Goal: Use online tool/utility: Utilize a website feature to perform a specific function

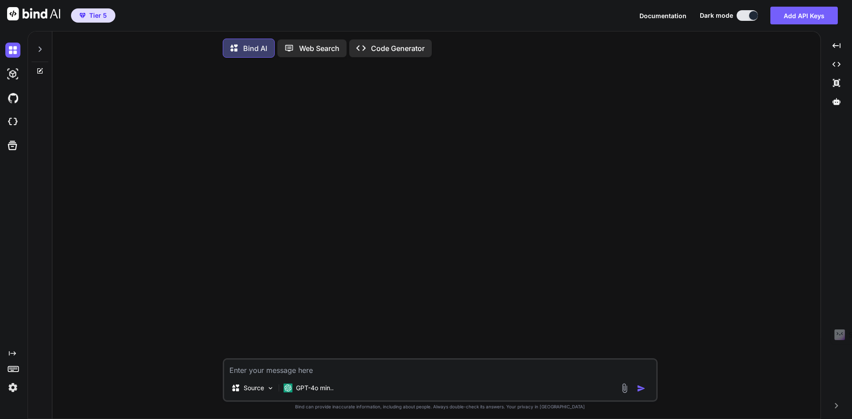
click at [14, 385] on img at bounding box center [12, 387] width 15 height 15
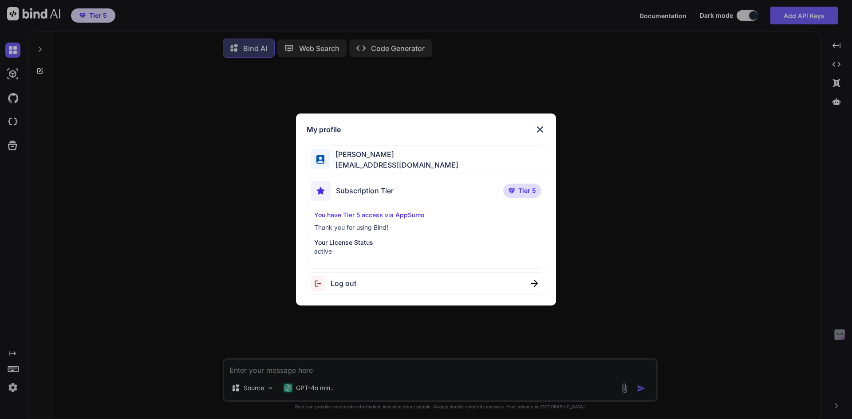
click at [167, 233] on div "My profile [PERSON_NAME] [EMAIL_ADDRESS][DOMAIN_NAME] Subscription Tier Tier 5 …" at bounding box center [426, 209] width 852 height 419
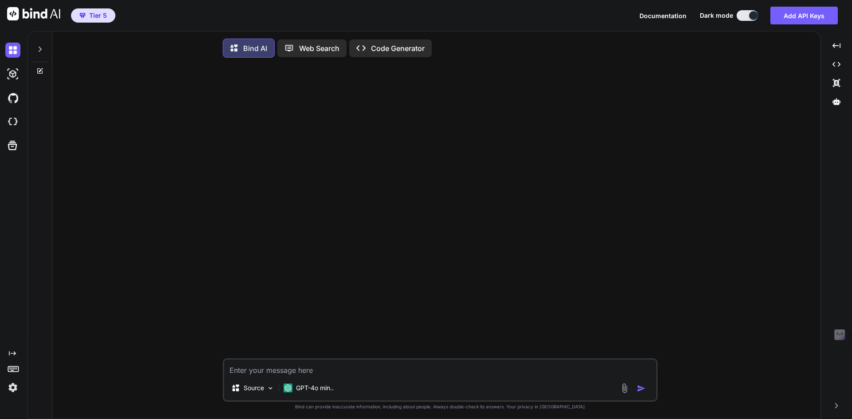
click at [300, 47] on p "Web Search" at bounding box center [319, 48] width 40 height 11
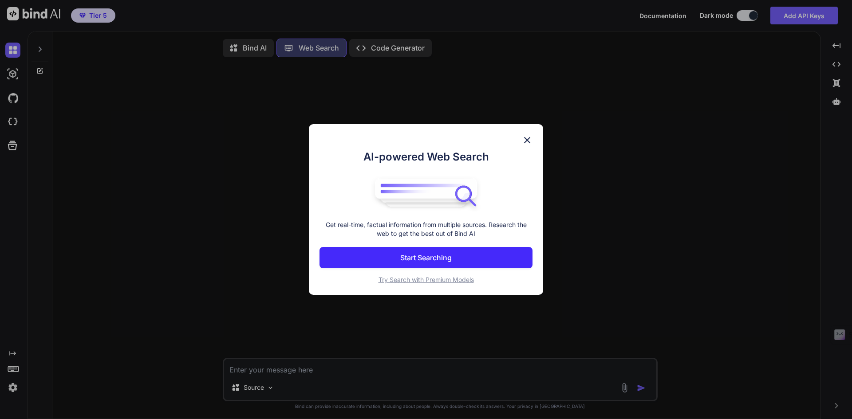
scroll to position [4, 0]
type textarea "x"
click at [411, 251] on button "Start Searching" at bounding box center [425, 257] width 213 height 21
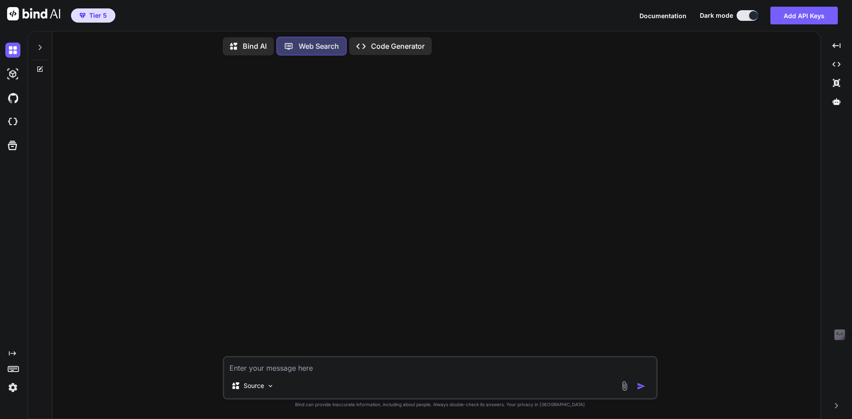
click at [256, 369] on textarea at bounding box center [440, 366] width 432 height 16
click at [275, 388] on div "Source" at bounding box center [253, 386] width 50 height 18
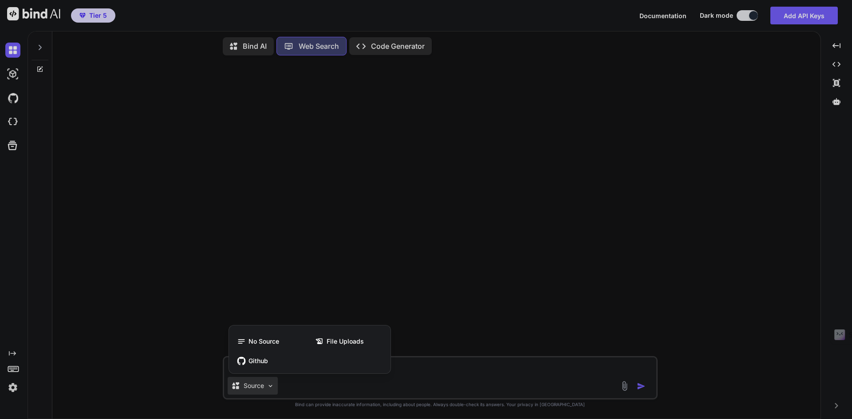
click at [453, 384] on div at bounding box center [426, 209] width 852 height 419
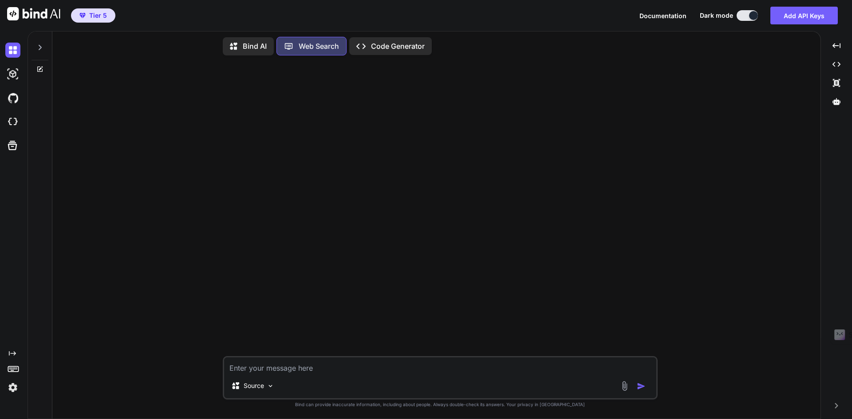
click at [299, 367] on textarea at bounding box center [440, 366] width 432 height 16
drag, startPoint x: 259, startPoint y: 370, endPoint x: 242, endPoint y: 371, distance: 16.9
click at [259, 370] on textarea at bounding box center [440, 366] width 432 height 16
paste textarea "Schreibe mir einen perfekten Prompt für meinen Vibe coding agent. Die Webanwend…"
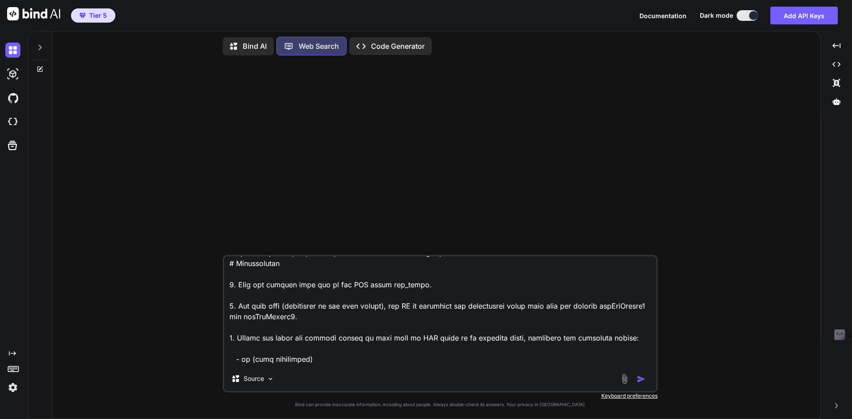
scroll to position [0, 0]
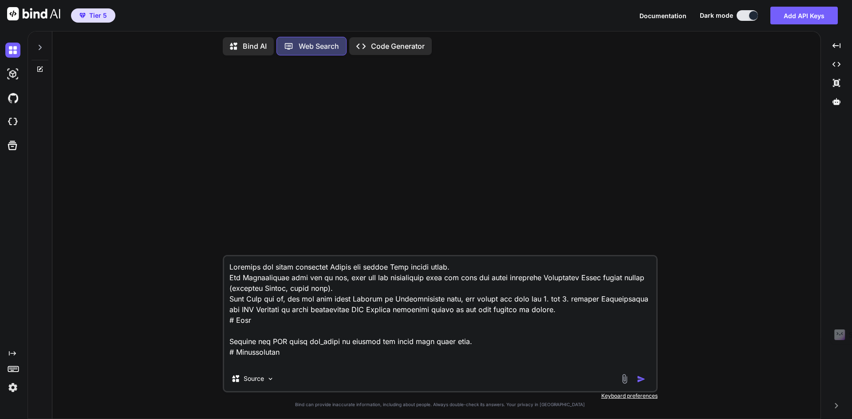
click at [281, 327] on textarea at bounding box center [440, 311] width 432 height 110
drag, startPoint x: 259, startPoint y: 321, endPoint x: 193, endPoint y: 242, distance: 102.7
click at [193, 242] on div "Source Created with Bind Always check its answers. Privacy in Bind Keyboard pre…" at bounding box center [439, 241] width 761 height 356
click at [333, 285] on textarea at bounding box center [440, 311] width 432 height 110
click at [350, 299] on textarea at bounding box center [440, 311] width 432 height 110
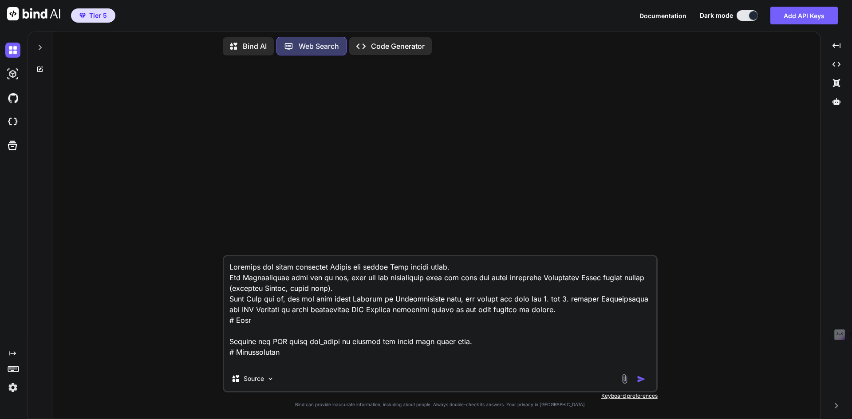
click at [346, 295] on textarea at bounding box center [440, 311] width 432 height 110
click at [409, 297] on textarea at bounding box center [440, 311] width 432 height 110
click at [578, 309] on textarea at bounding box center [440, 311] width 432 height 110
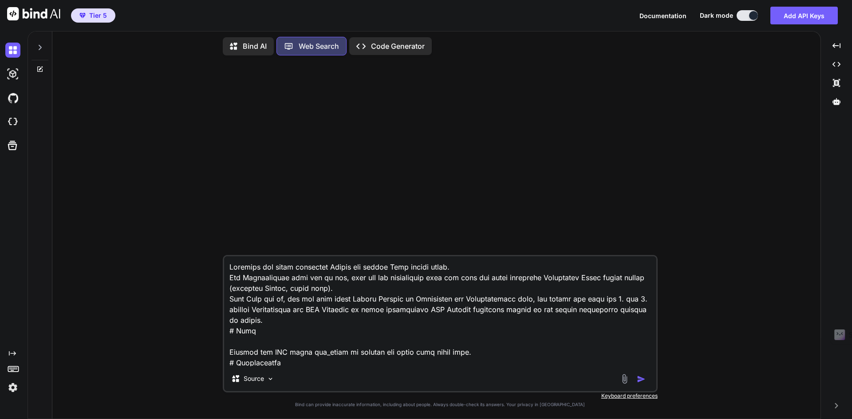
drag, startPoint x: 395, startPoint y: 288, endPoint x: 381, endPoint y: 292, distance: 13.8
click at [395, 288] on textarea at bounding box center [440, 311] width 432 height 110
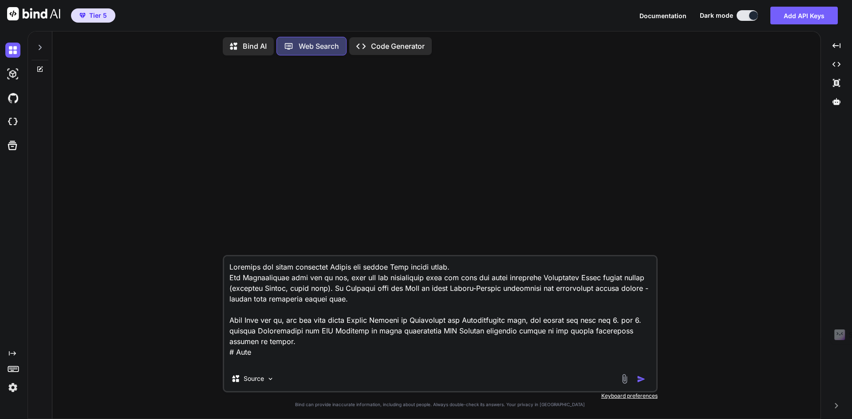
click at [510, 321] on textarea at bounding box center [440, 311] width 432 height 110
click at [510, 329] on textarea at bounding box center [440, 311] width 432 height 110
click at [438, 332] on textarea at bounding box center [440, 311] width 432 height 110
click at [381, 330] on textarea at bounding box center [440, 311] width 432 height 110
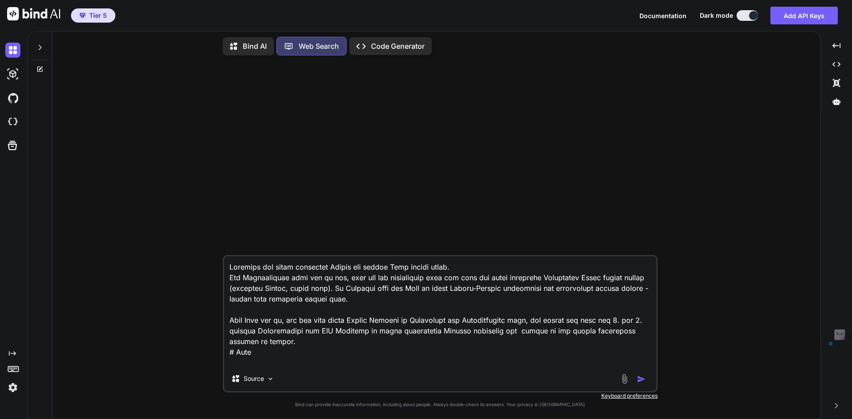
click at [381, 329] on textarea at bounding box center [440, 311] width 432 height 110
click at [488, 331] on textarea at bounding box center [440, 311] width 432 height 110
click at [531, 331] on textarea at bounding box center [440, 311] width 432 height 110
click at [551, 331] on textarea at bounding box center [440, 311] width 432 height 110
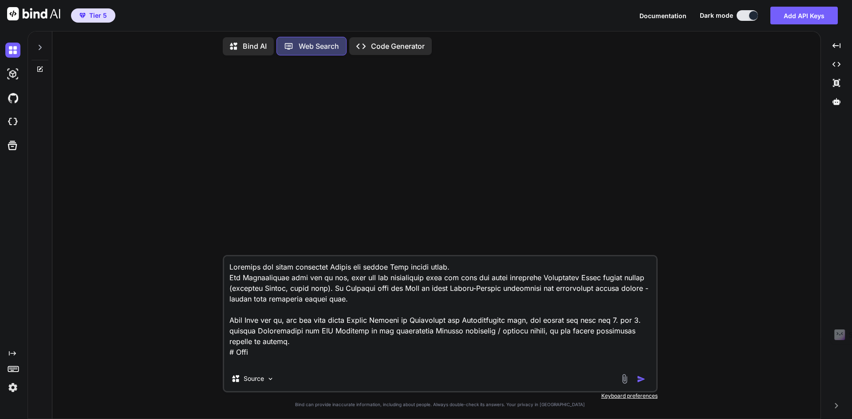
click at [260, 342] on textarea at bounding box center [440, 311] width 432 height 110
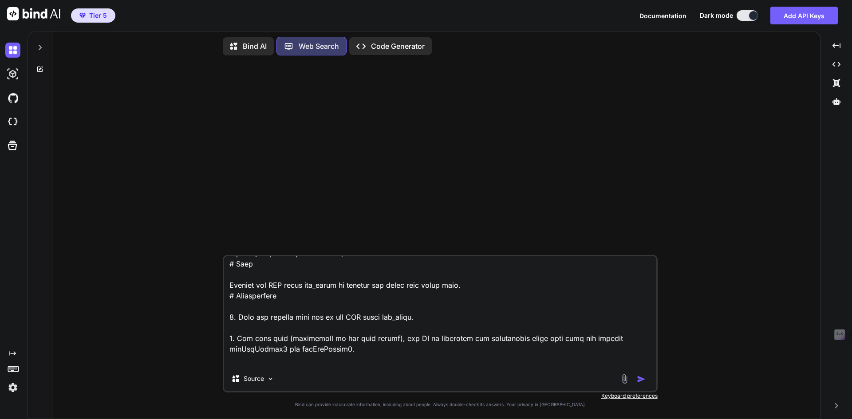
scroll to position [89, 0]
click at [358, 318] on textarea at bounding box center [440, 311] width 432 height 110
drag, startPoint x: 456, startPoint y: 317, endPoint x: 397, endPoint y: 315, distance: 59.5
click at [397, 315] on textarea at bounding box center [440, 311] width 432 height 110
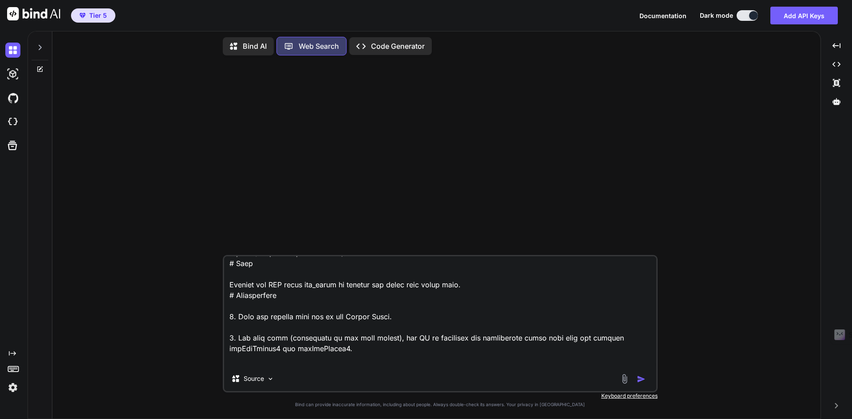
scroll to position [133, 0]
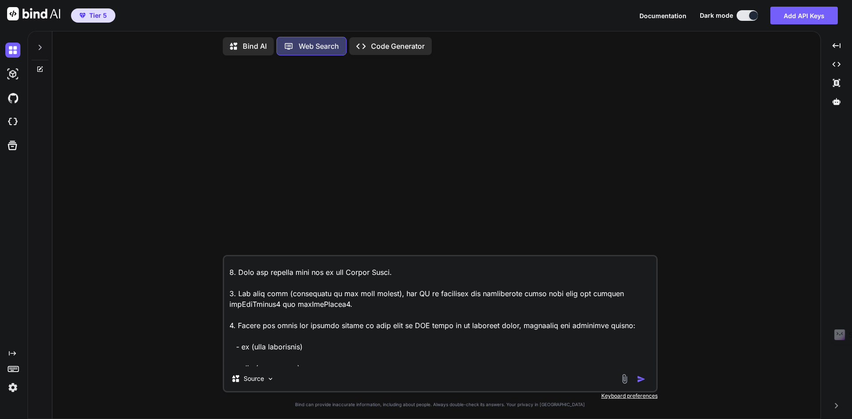
click at [351, 293] on textarea at bounding box center [440, 311] width 432 height 110
click at [432, 292] on textarea at bounding box center [440, 311] width 432 height 110
click at [334, 303] on textarea at bounding box center [440, 311] width 432 height 110
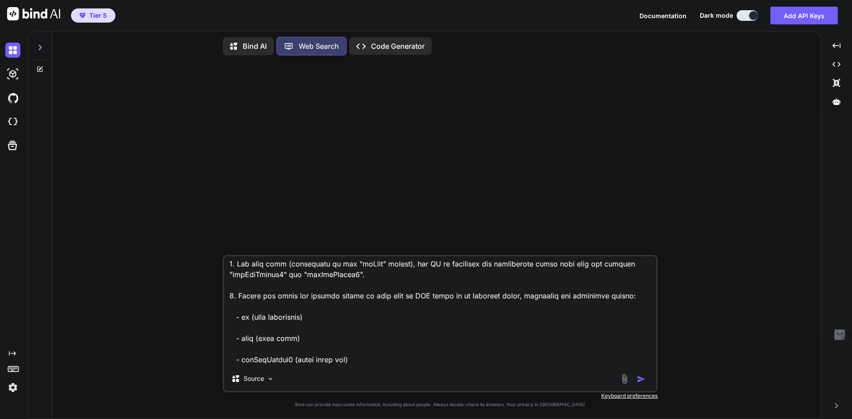
scroll to position [177, 0]
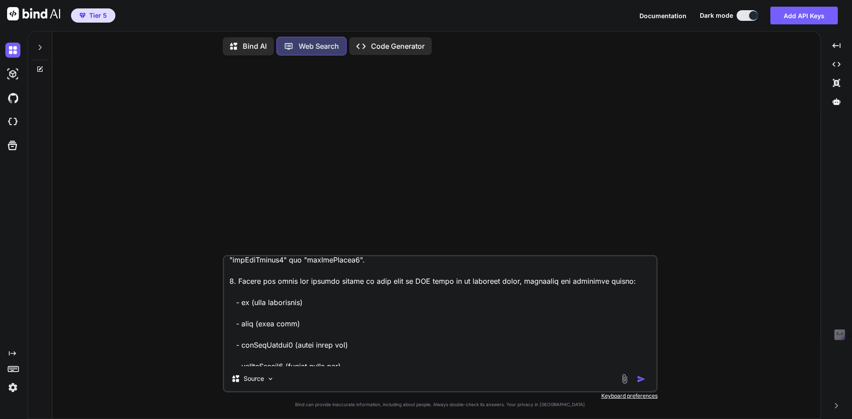
click at [246, 303] on textarea at bounding box center [440, 311] width 432 height 110
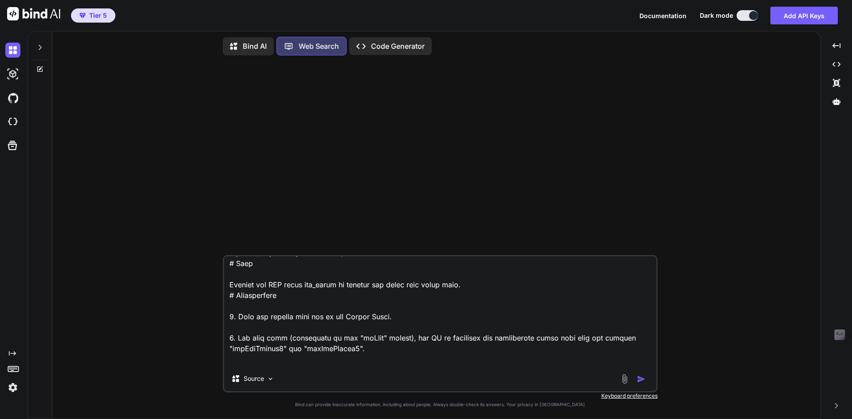
scroll to position [133, 0]
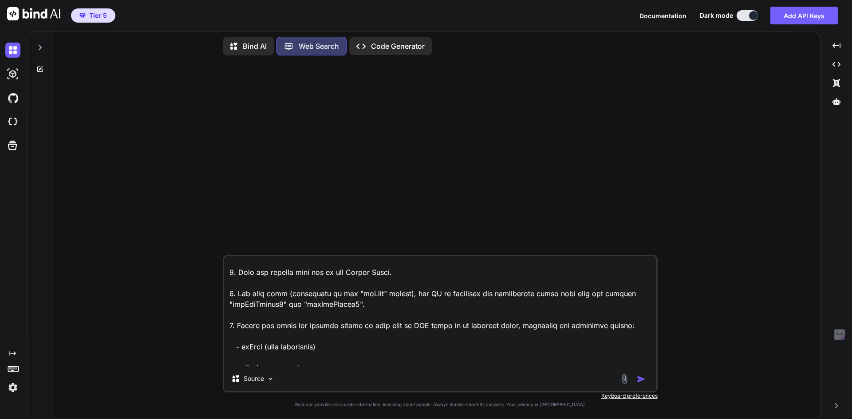
click at [255, 327] on textarea at bounding box center [440, 311] width 432 height 110
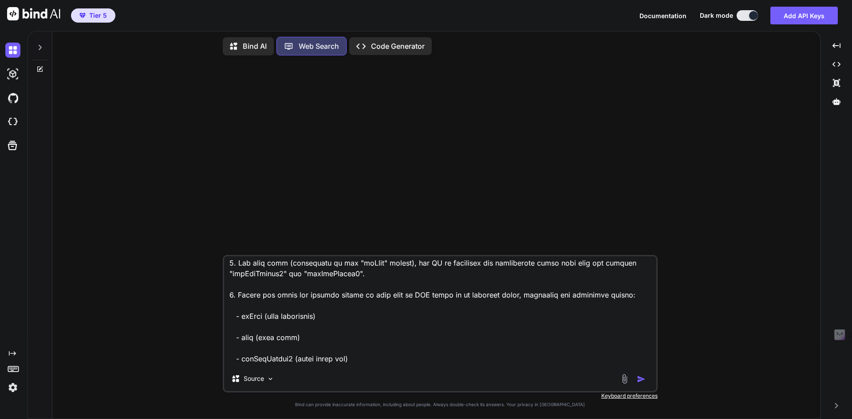
scroll to position [177, 0]
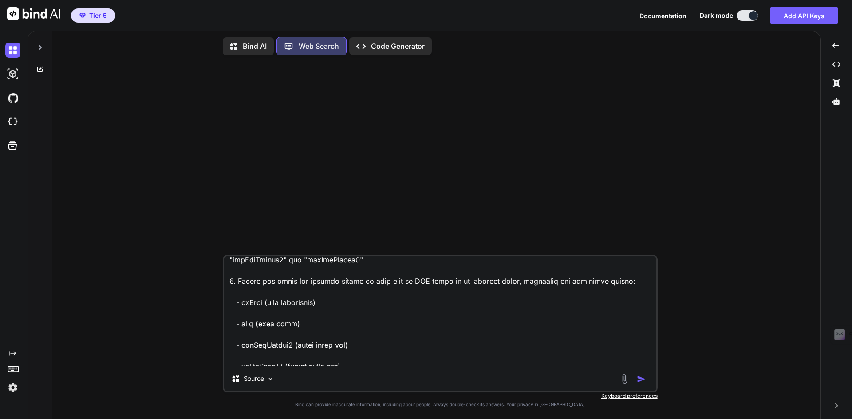
click at [326, 320] on textarea at bounding box center [440, 311] width 432 height 110
drag, startPoint x: 319, startPoint y: 324, endPoint x: 226, endPoint y: 304, distance: 94.5
click at [226, 304] on textarea at bounding box center [440, 311] width 432 height 110
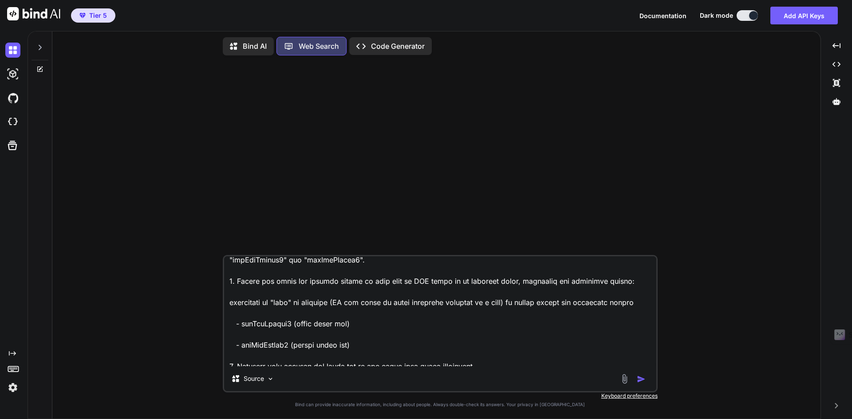
click at [242, 323] on textarea at bounding box center [440, 311] width 432 height 110
click at [291, 324] on textarea at bounding box center [440, 311] width 432 height 110
click at [411, 324] on textarea at bounding box center [440, 311] width 432 height 110
drag, startPoint x: 294, startPoint y: 323, endPoint x: 492, endPoint y: 322, distance: 197.4
click at [492, 322] on textarea at bounding box center [440, 311] width 432 height 110
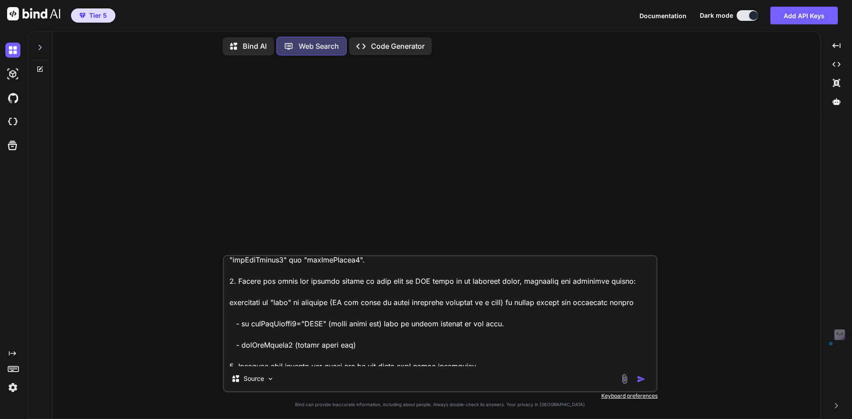
click at [290, 346] on textarea at bounding box center [440, 311] width 432 height 110
drag, startPoint x: 287, startPoint y: 345, endPoint x: 401, endPoint y: 351, distance: 114.6
click at [401, 351] on textarea at bounding box center [440, 311] width 432 height 110
paste textarea ""NULL" (first color kit) than it should updated by the tool."
click at [319, 347] on textarea at bounding box center [440, 311] width 432 height 110
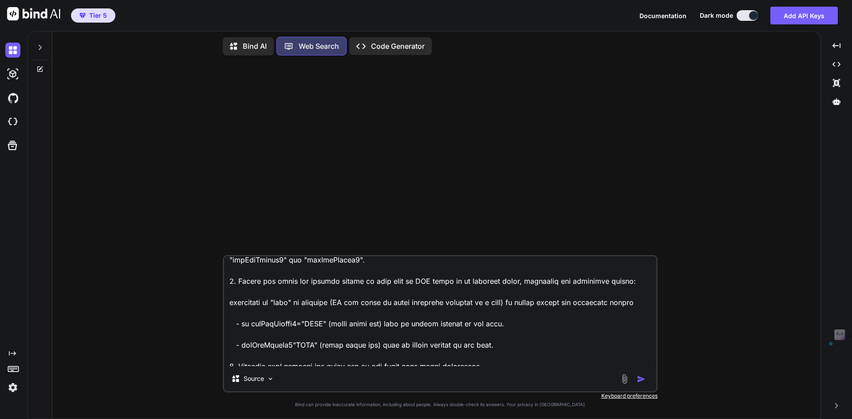
click at [319, 347] on textarea at bounding box center [440, 311] width 432 height 110
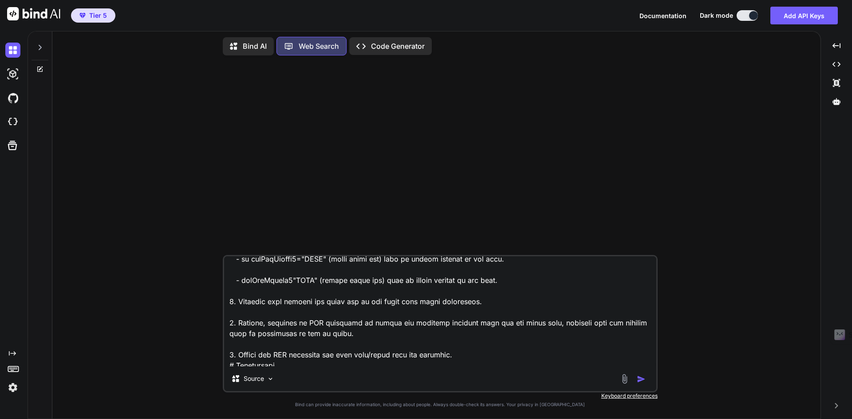
scroll to position [222, 0]
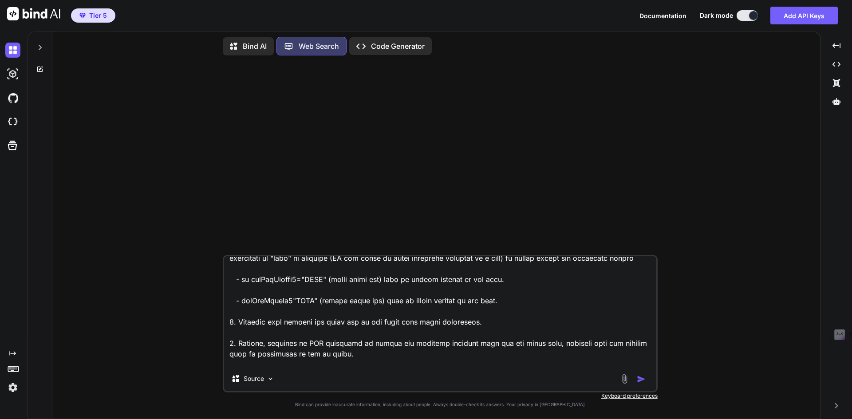
click at [491, 323] on textarea at bounding box center [440, 311] width 432 height 110
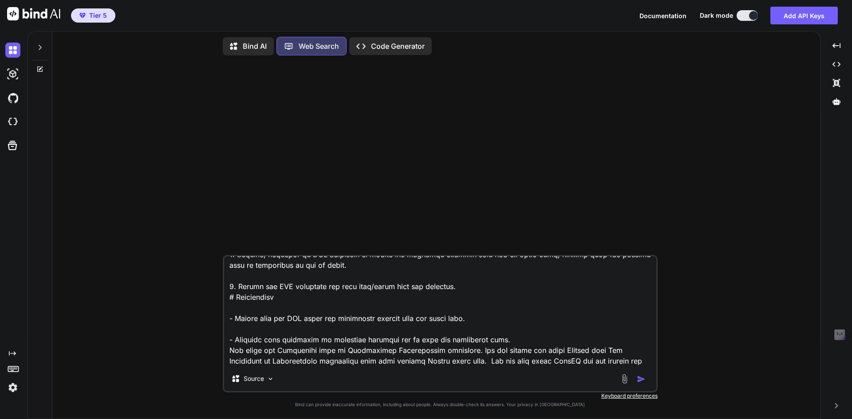
scroll to position [283, 0]
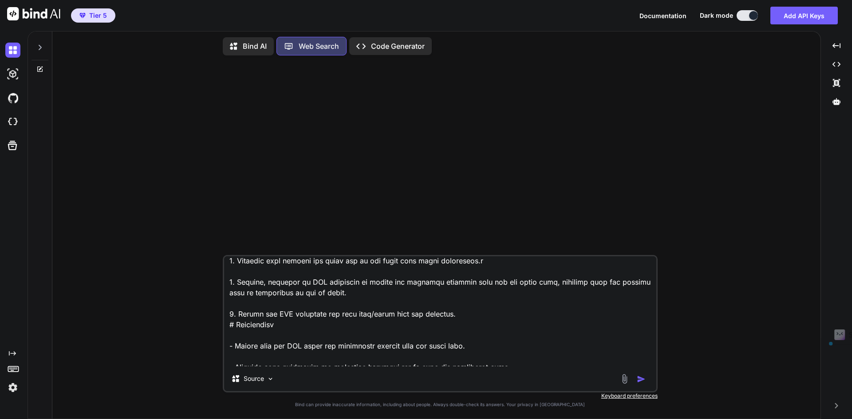
drag, startPoint x: 228, startPoint y: 312, endPoint x: 331, endPoint y: 330, distance: 104.6
click at [331, 330] on textarea at bounding box center [440, 311] width 432 height 110
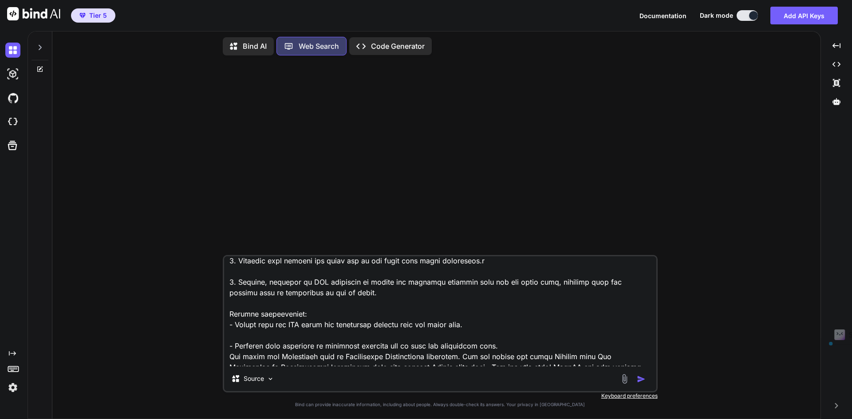
drag, startPoint x: 329, startPoint y: 291, endPoint x: 224, endPoint y: 283, distance: 105.4
click at [224, 283] on textarea at bounding box center [440, 311] width 432 height 110
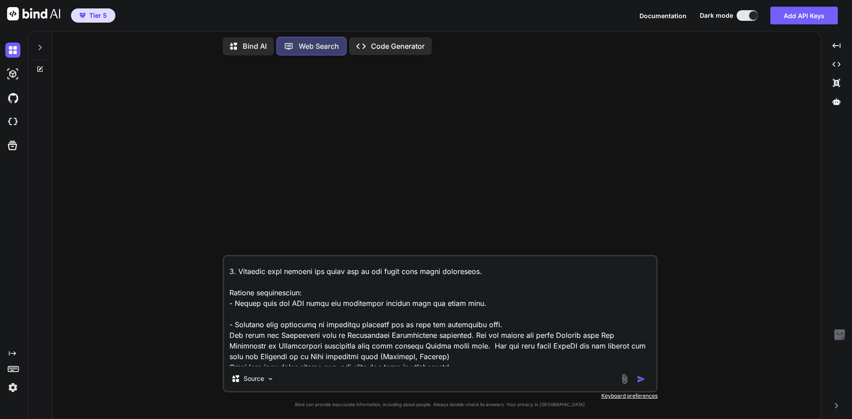
scroll to position [279, 0]
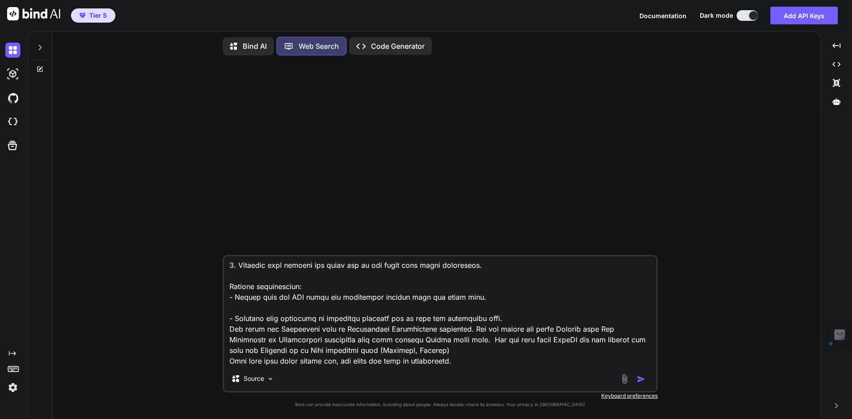
drag, startPoint x: 244, startPoint y: 318, endPoint x: 476, endPoint y: 326, distance: 232.1
click at [476, 326] on textarea at bounding box center [440, 311] width 432 height 110
drag, startPoint x: 406, startPoint y: 339, endPoint x: 405, endPoint y: 319, distance: 20.0
click at [406, 339] on textarea at bounding box center [440, 311] width 432 height 110
click at [405, 318] on textarea at bounding box center [440, 311] width 432 height 110
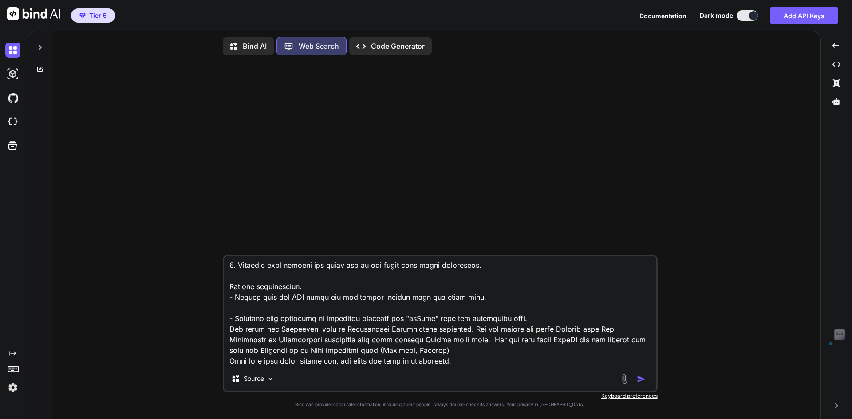
drag, startPoint x: 461, startPoint y: 362, endPoint x: 216, endPoint y: 315, distance: 249.9
click at [216, 315] on div "Source Created with Bind Always check its answers. Privacy in Bind Keyboard pre…" at bounding box center [439, 241] width 761 height 356
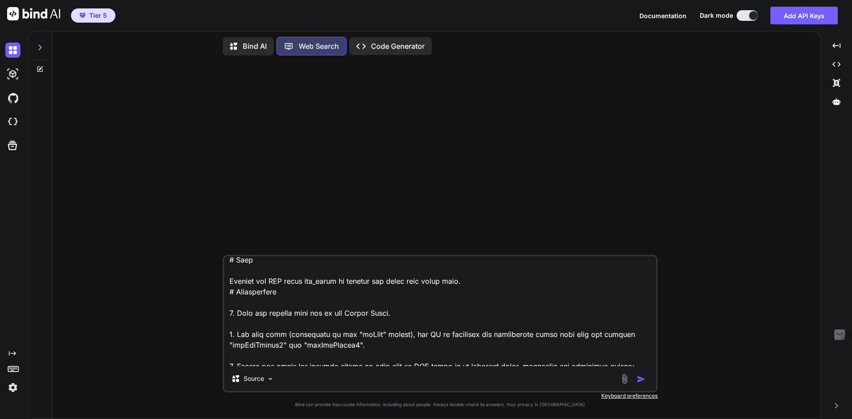
scroll to position [225, 0]
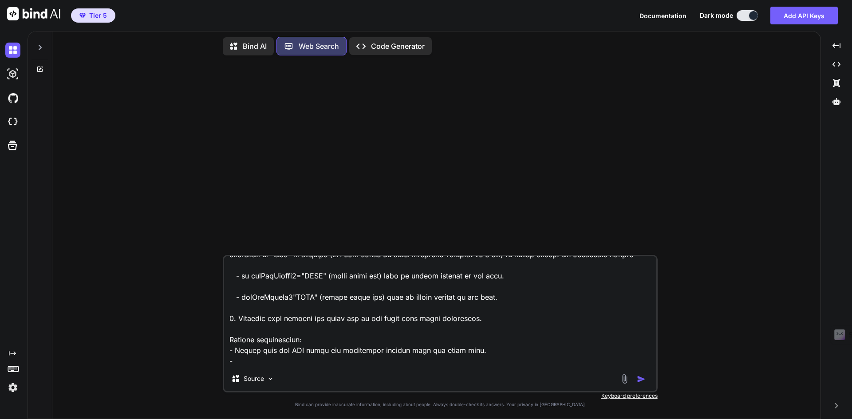
type textarea "Schreibe mir einen perfekten Prompt für meinen Vibe coding agent. Die Webanwend…"
